Goal: Obtain resource: Download file/media

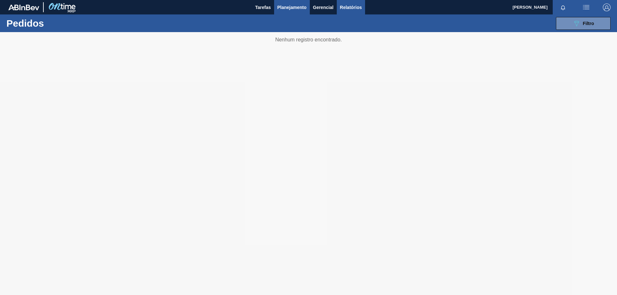
click at [347, 6] on span "Relatórios" at bounding box center [351, 8] width 22 height 8
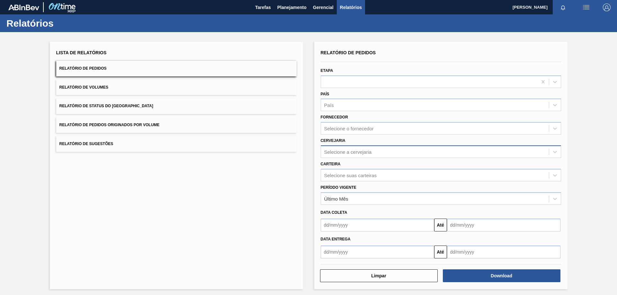
click at [344, 147] on div "Selecione a cervejaria" at bounding box center [441, 152] width 240 height 13
click at [345, 150] on div "Selecione a cervejaria" at bounding box center [348, 151] width 48 height 5
click at [342, 155] on div "Selecione a cervejaria" at bounding box center [435, 151] width 228 height 9
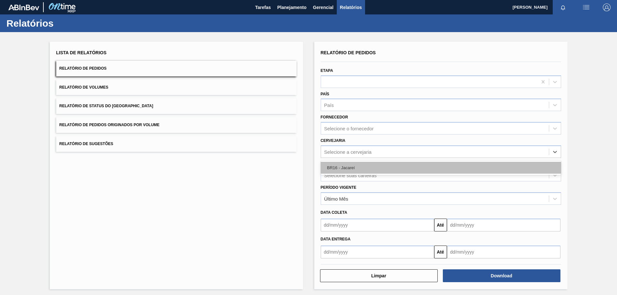
click at [331, 171] on div "BR16 - Jacareí" at bounding box center [441, 168] width 240 height 12
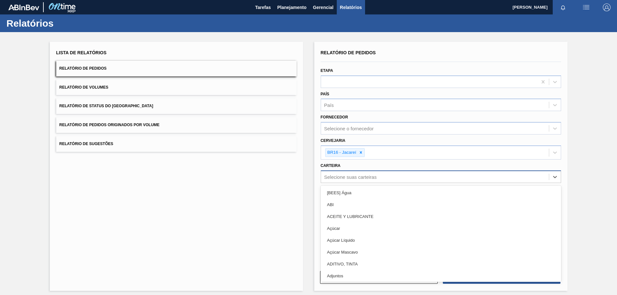
click at [339, 179] on div "Selecione suas carteiras" at bounding box center [350, 176] width 52 height 5
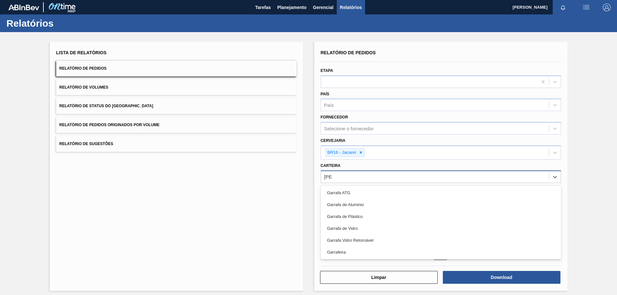
type input "garra"
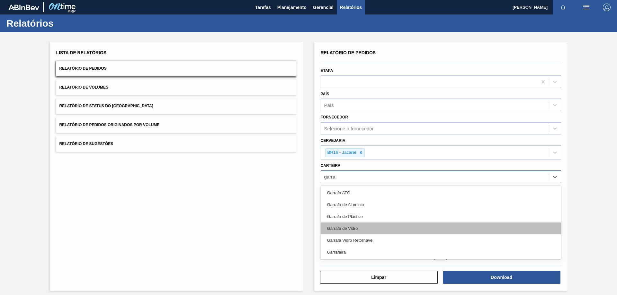
click at [344, 230] on div "Garrafa de Vidro" at bounding box center [441, 229] width 240 height 12
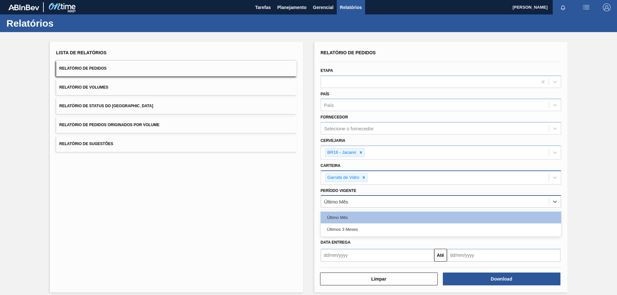
click at [347, 203] on div "Último Mês" at bounding box center [336, 201] width 24 height 5
click at [217, 204] on div "Lista de Relatórios Relatório de Pedidos Relatório de Volumes Relatório de Stat…" at bounding box center [176, 167] width 253 height 251
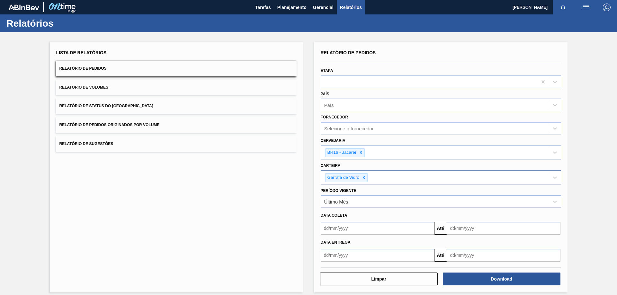
click at [354, 228] on input "text" at bounding box center [377, 228] width 113 height 13
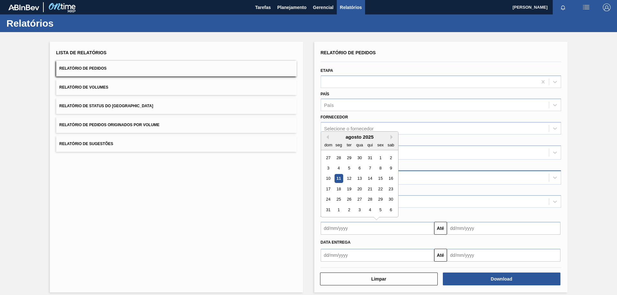
click at [337, 178] on div "11" at bounding box center [338, 179] width 9 height 9
type input "[DATE]"
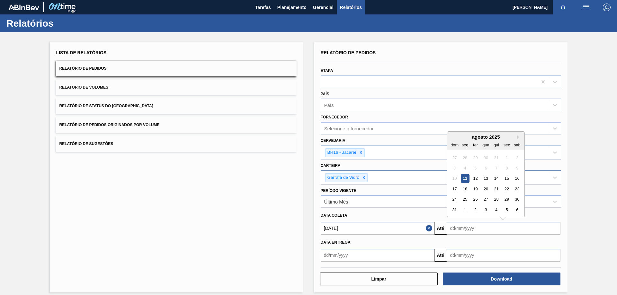
click at [470, 232] on input "text" at bounding box center [503, 228] width 113 height 13
click at [451, 211] on div "31" at bounding box center [454, 210] width 9 height 9
type input "[DATE]"
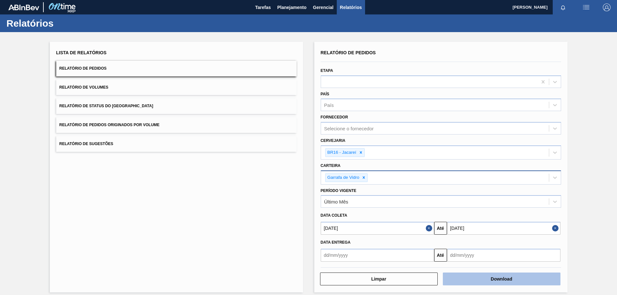
click at [469, 275] on button "Download" at bounding box center [502, 279] width 118 height 13
click at [241, 141] on button "Relatório de Sugestões" at bounding box center [176, 144] width 240 height 16
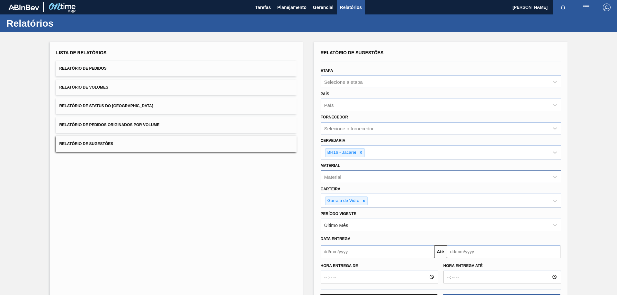
click at [266, 217] on div "Lista de Relatórios Relatório de Pedidos Relatório de Volumes Relatório de Stat…" at bounding box center [176, 178] width 253 height 273
